Goal: Find specific page/section: Find specific page/section

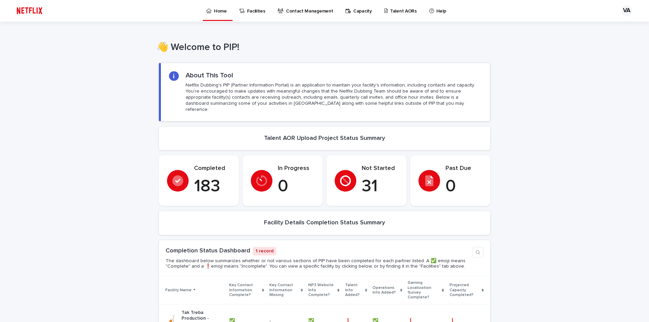
click at [390, 13] on p "Talent AORs" at bounding box center [403, 7] width 27 height 14
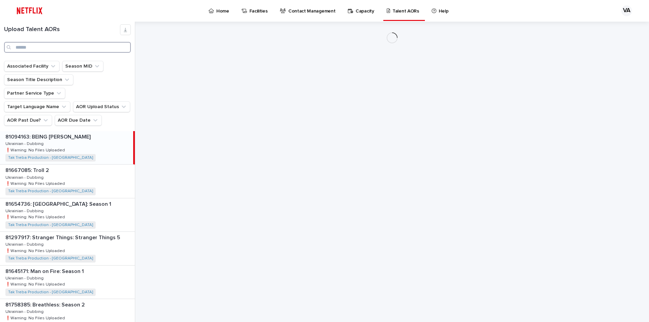
click at [40, 45] on input "Search" at bounding box center [67, 47] width 127 height 11
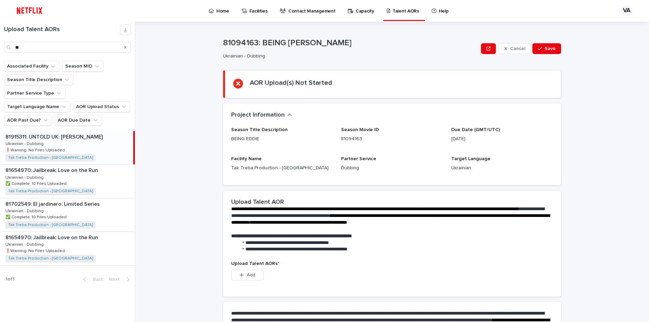
click at [102, 137] on div "81915311: UNTOLD UK: JAMIE VARDY 81915311: UNTOLD UK: JAMIE VARDY Ukrainian - D…" at bounding box center [66, 147] width 133 height 33
drag, startPoint x: 16, startPoint y: 51, endPoint x: 11, endPoint y: 52, distance: 4.1
click at [11, 52] on div "**" at bounding box center [67, 47] width 127 height 11
click at [81, 134] on div "81758385: Breathless: Season 2 81758385: Breathless: Season 2 Ukrainian - Dubbi…" at bounding box center [66, 147] width 133 height 33
drag, startPoint x: 36, startPoint y: 48, endPoint x: -2, endPoint y: 48, distance: 37.5
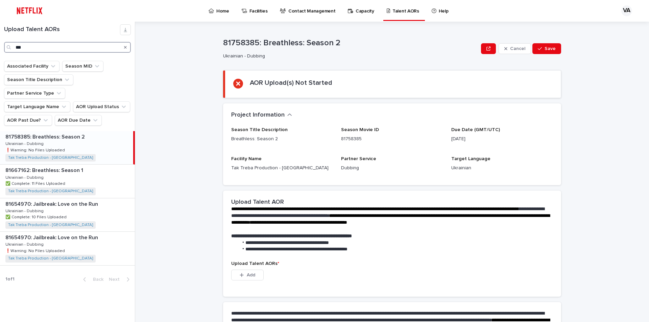
click at [0, 48] on html "Home Facilities Contact Management Capacity Talent AORs Help VA Loading... Savi…" at bounding box center [324, 161] width 649 height 322
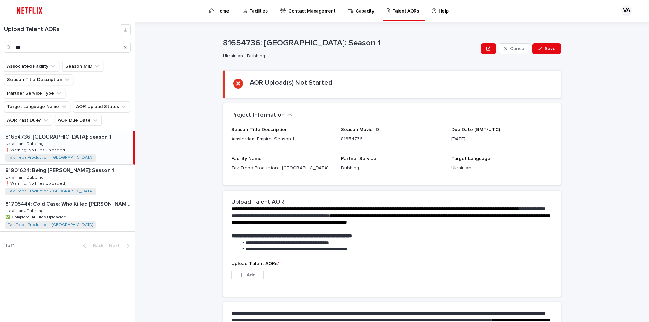
click at [84, 135] on div "81654736: Amsterdam Empire: Season 1 81654736: Amsterdam Empire: Season 1 Ukrai…" at bounding box center [66, 147] width 133 height 33
drag, startPoint x: 29, startPoint y: 49, endPoint x: -5, endPoint y: 49, distance: 34.8
click at [0, 49] on html "Home Facilities Contact Management Capacity Talent AORs Help VA Loading... Savi…" at bounding box center [324, 161] width 649 height 322
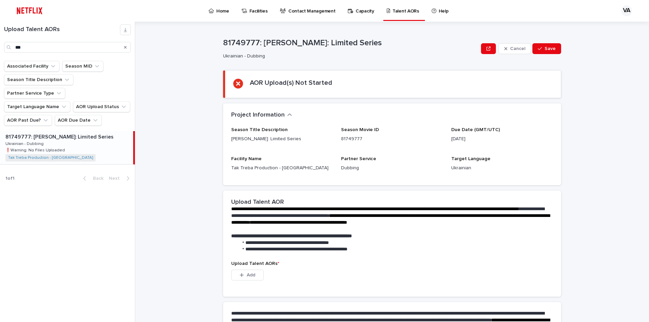
click at [69, 132] on div "81749777: Victoria Beckham: Limited Series 81749777: Victoria Beckham: Limited …" at bounding box center [66, 147] width 133 height 33
drag, startPoint x: 28, startPoint y: 44, endPoint x: 10, endPoint y: 49, distance: 18.0
click at [10, 49] on div "***" at bounding box center [67, 47] width 127 height 11
type input "*****"
click at [87, 133] on div "81915311: UNTOLD UK: JAMIE VARDY 81915311: UNTOLD UK: JAMIE VARDY Ukrainian - D…" at bounding box center [66, 147] width 133 height 33
